Goal: Task Accomplishment & Management: Complete application form

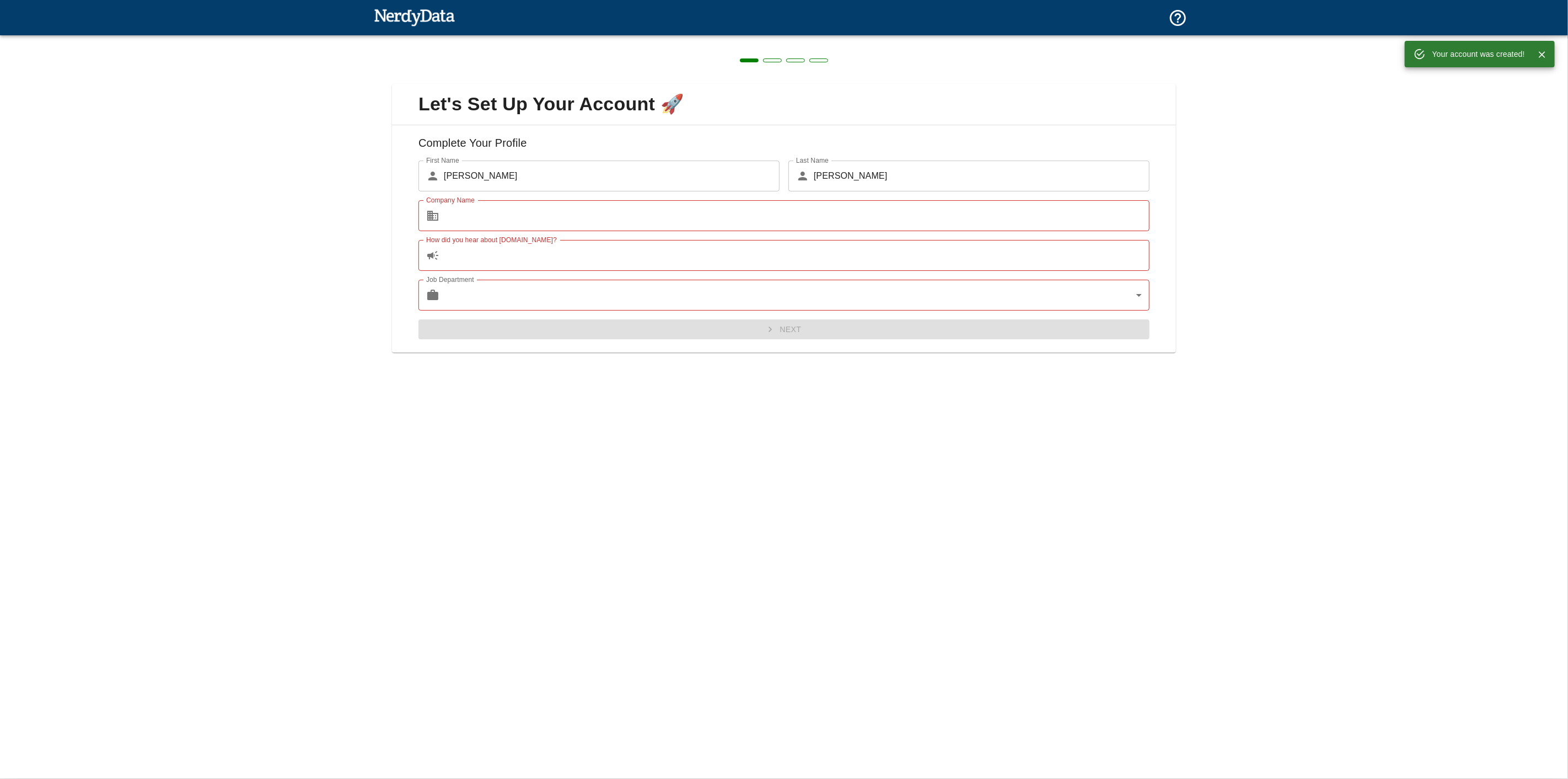
click at [543, 200] on input "Company Name" at bounding box center [796, 216] width 706 height 31
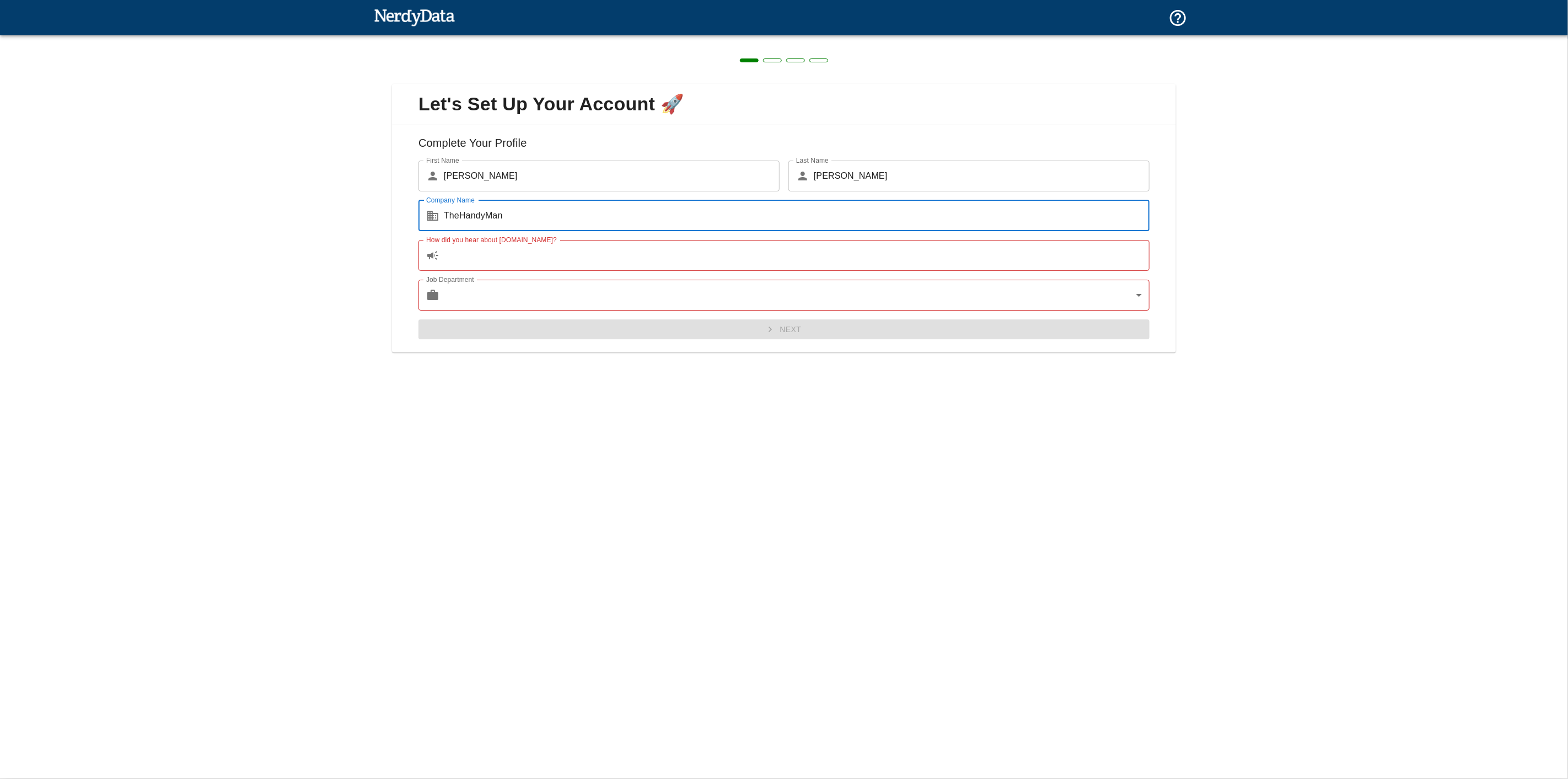
type input "TheHandyMan"
click at [571, 241] on input "How did you hear about [DOMAIN_NAME]?" at bounding box center [796, 256] width 706 height 31
type input "SANs Class"
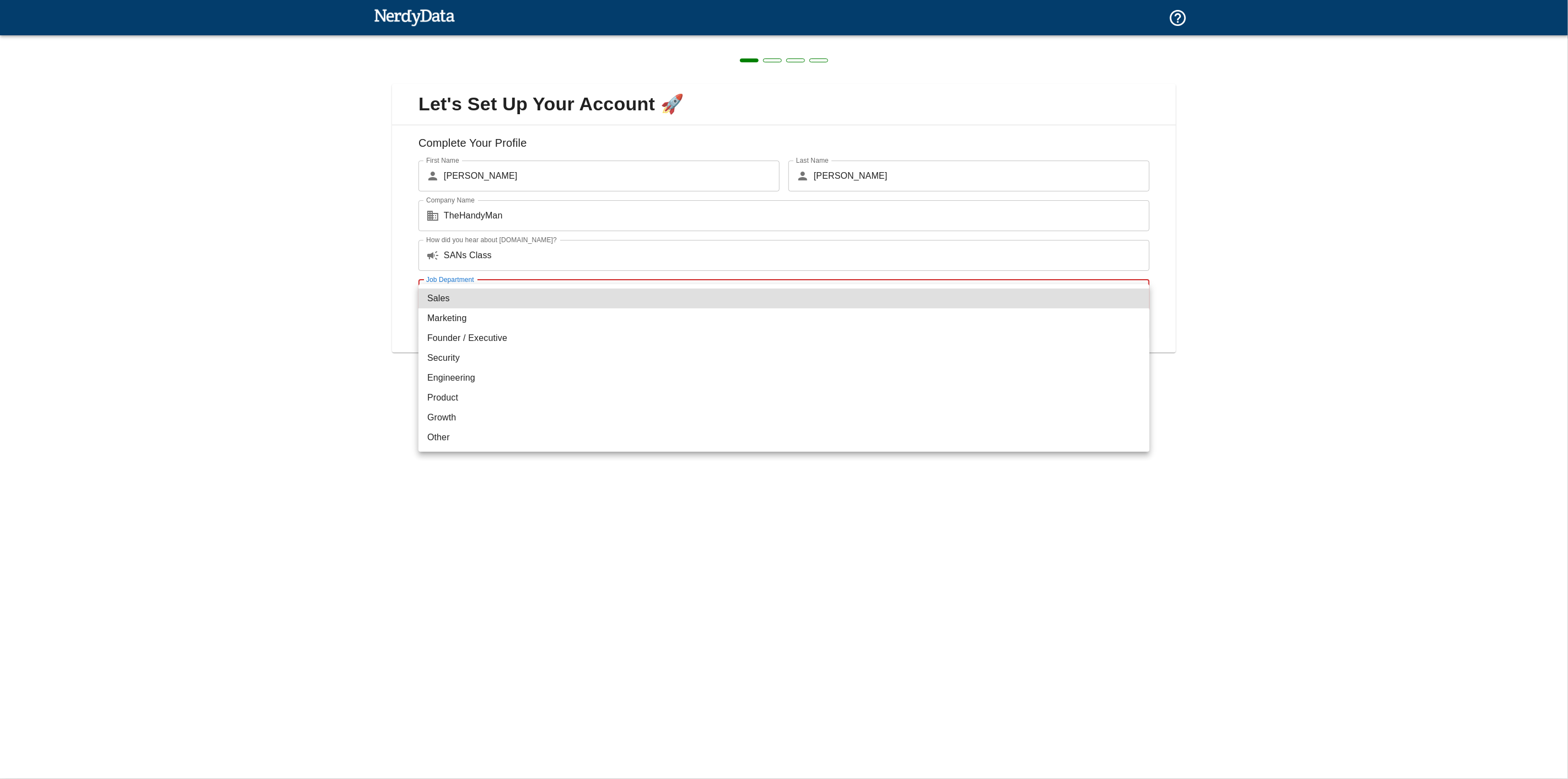
click at [617, 39] on body "Technologies Domains Pricing Products Create a Report Create a list of websites…" at bounding box center [784, 19] width 1568 height 39
click at [434, 348] on li "Security" at bounding box center [784, 358] width 731 height 20
type input "security"
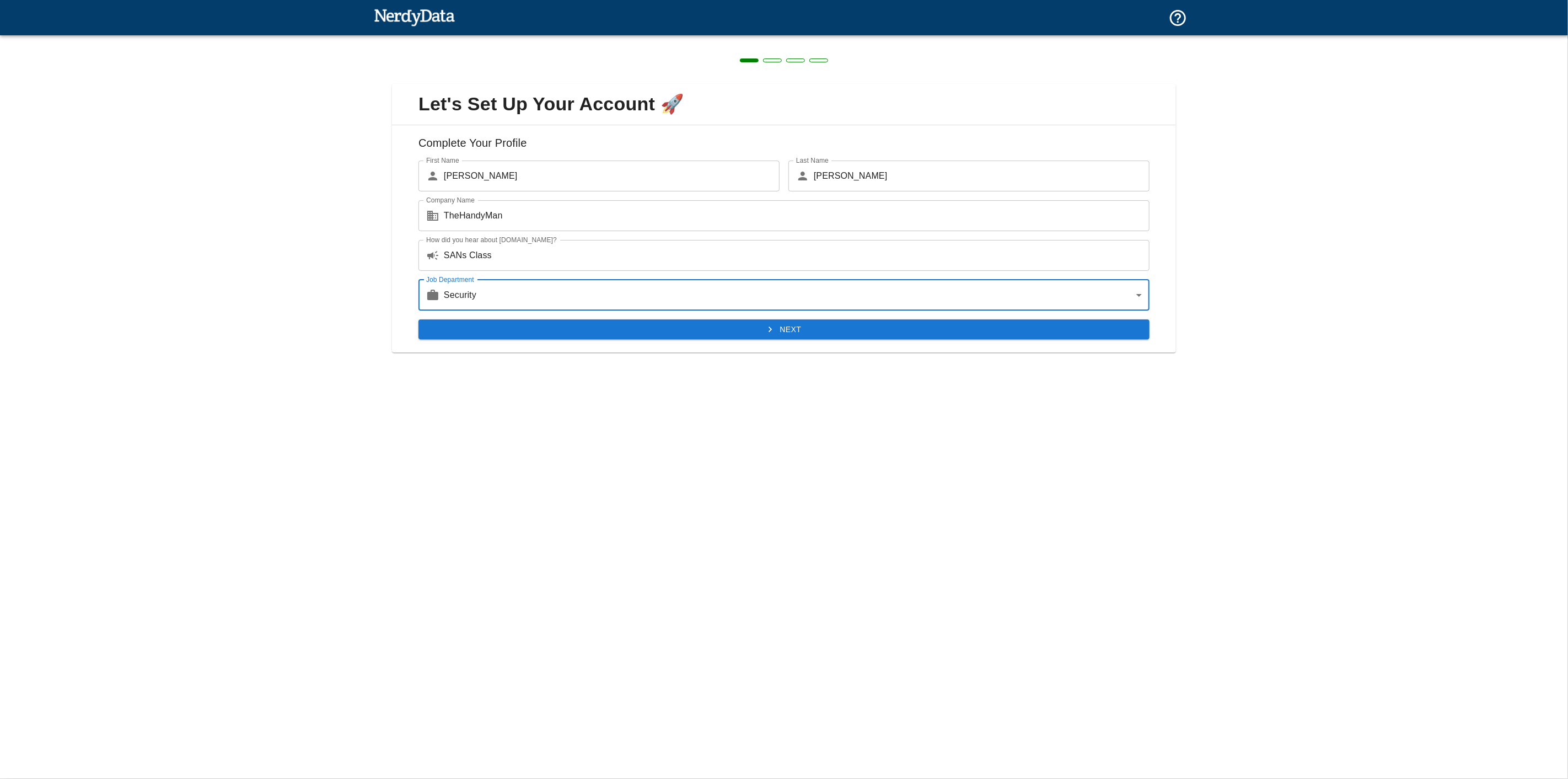
click at [854, 319] on button "Next" at bounding box center [784, 329] width 731 height 21
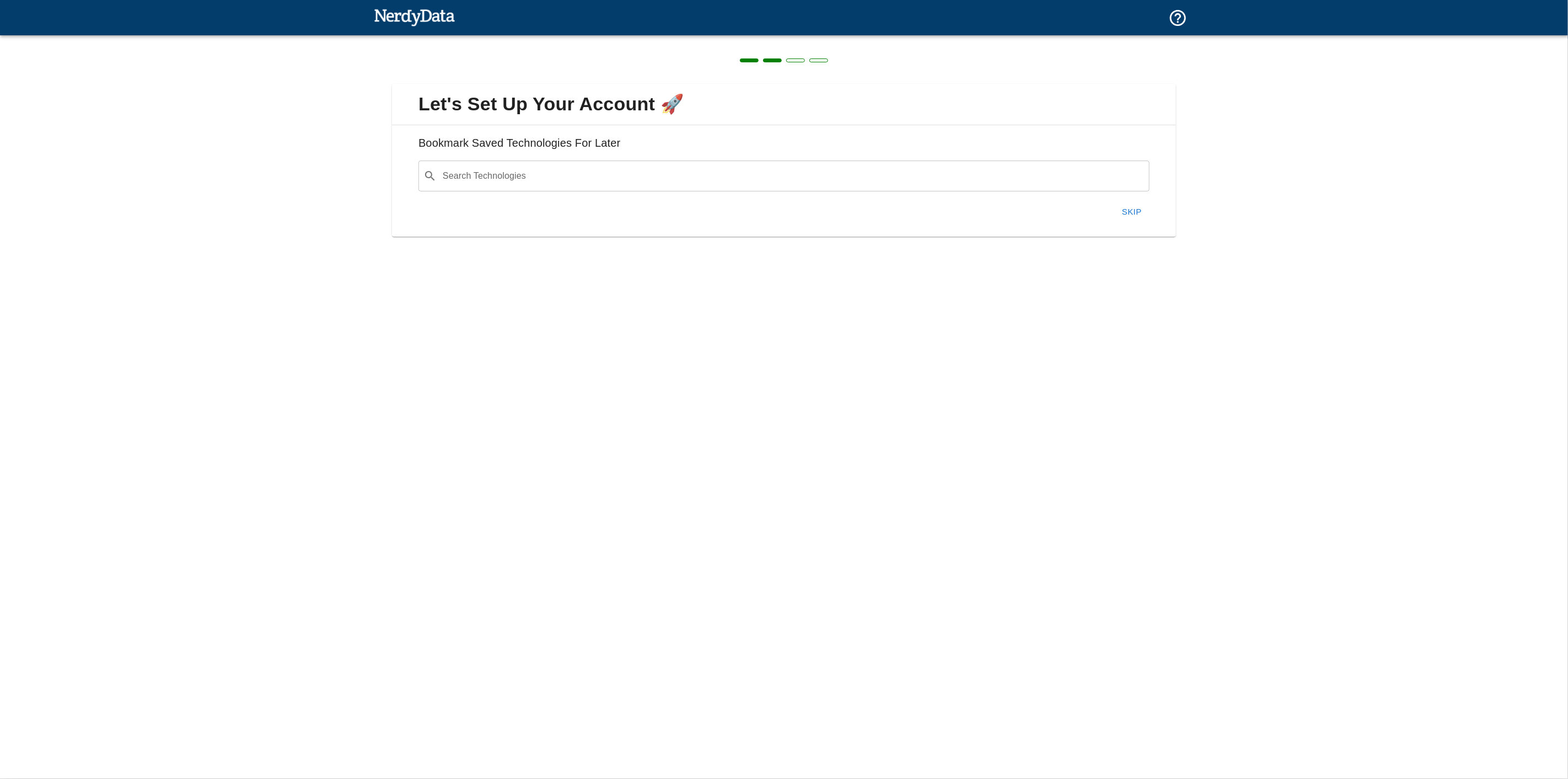
click at [1126, 200] on button "Skip" at bounding box center [1132, 212] width 35 height 23
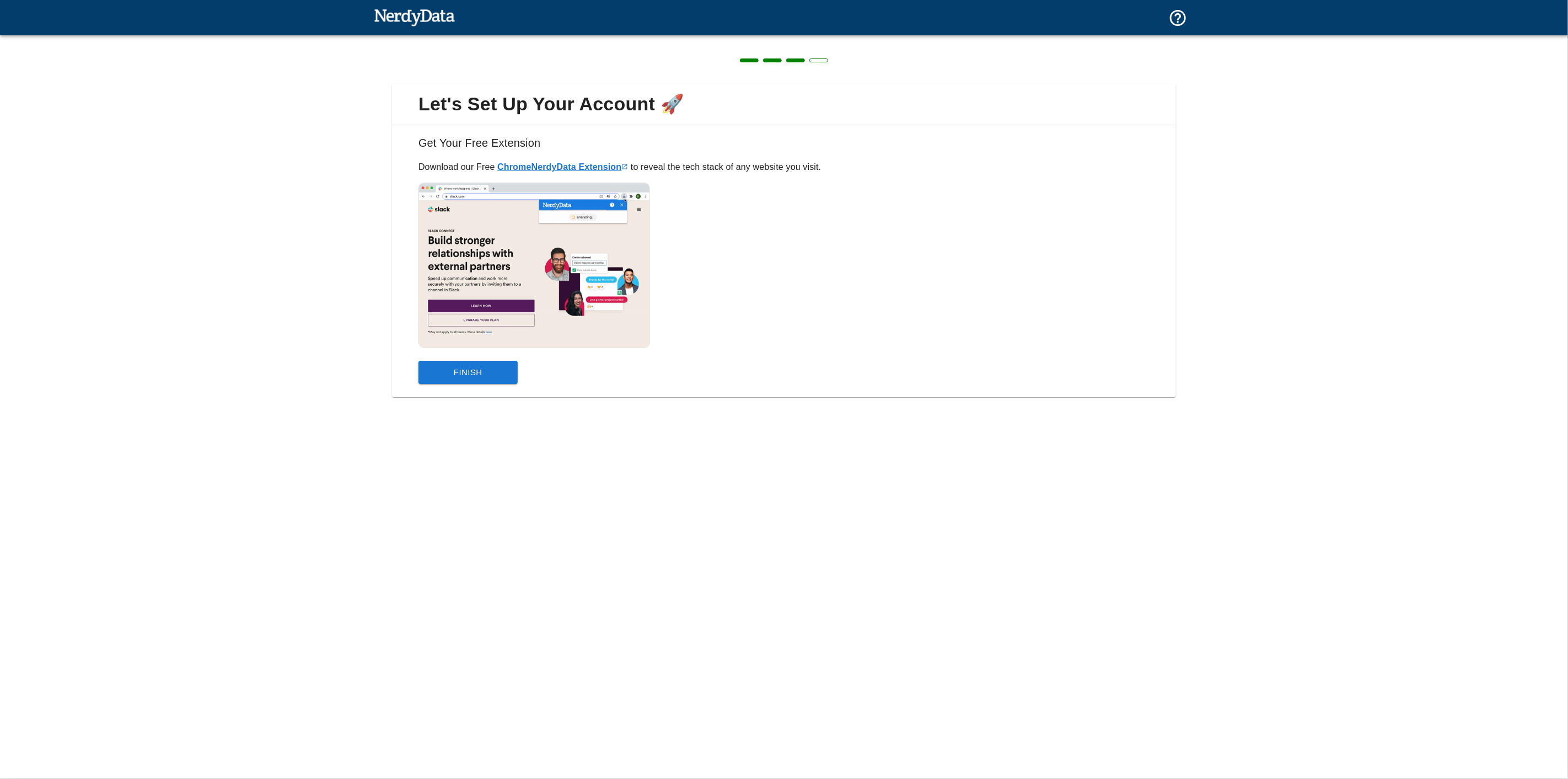
click at [622, 164] on icon at bounding box center [624, 166] width 6 height 6
